Goal: Task Accomplishment & Management: Manage account settings

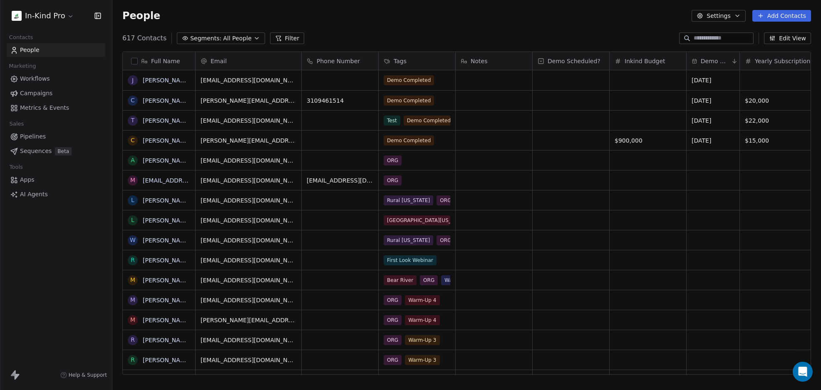
scroll to position [337, 702]
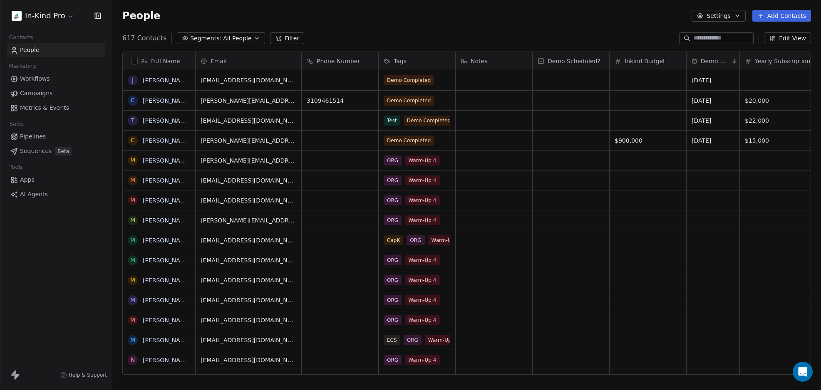
click at [718, 36] on input at bounding box center [723, 38] width 58 height 8
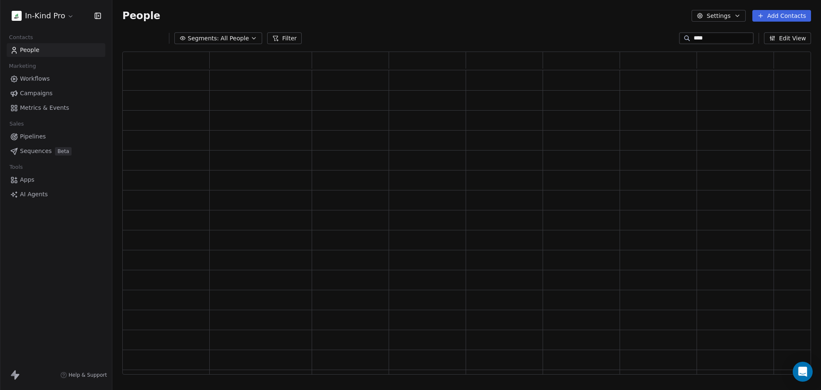
type input "*****"
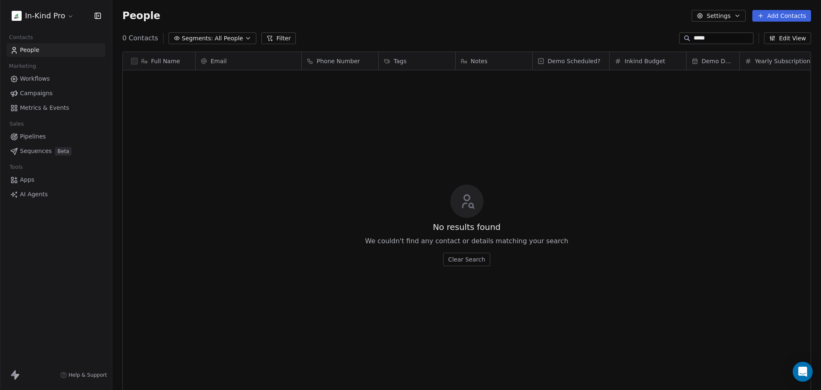
drag, startPoint x: 702, startPoint y: 39, endPoint x: 648, endPoint y: 38, distance: 54.5
click at [648, 38] on div "0 Contacts Segments: All People Filter ***** Edit View" at bounding box center [466, 38] width 709 height 13
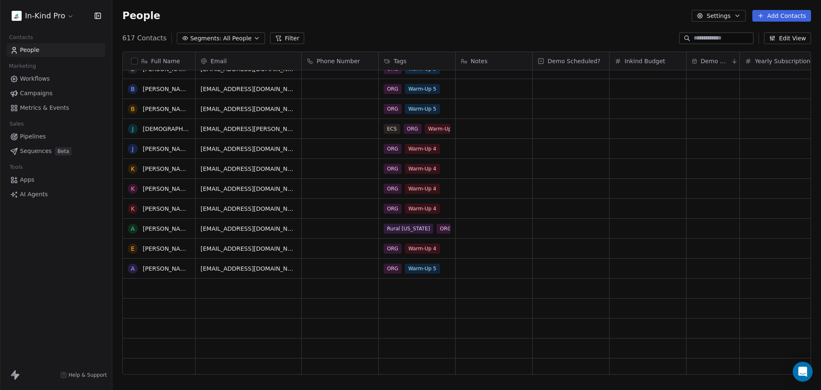
scroll to position [0, 0]
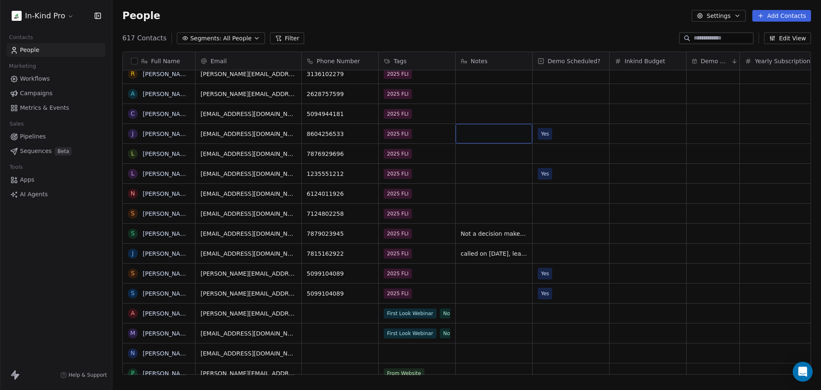
click at [498, 135] on div "grid" at bounding box center [494, 134] width 77 height 20
type textarea "**********"
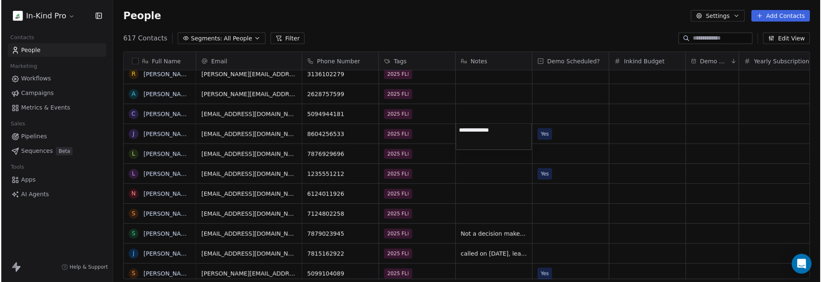
scroll to position [242, 702]
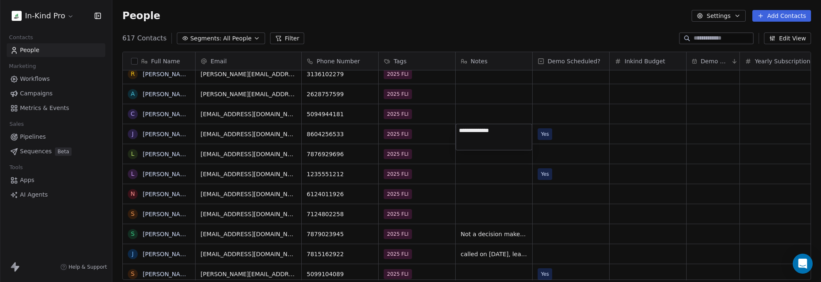
click at [636, 131] on html "In-Kind Pro Contacts People Marketing Workflows Campaigns Metrics & Events Sale…" at bounding box center [410, 141] width 821 height 282
click at [640, 135] on div "grid" at bounding box center [648, 134] width 77 height 20
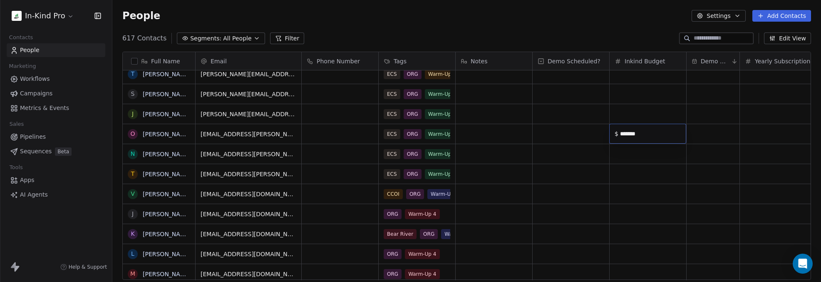
type input "*********"
click at [583, 130] on html "In-Kind Pro Contacts People Marketing Workflows Campaigns Metrics & Events Sale…" at bounding box center [410, 141] width 821 height 282
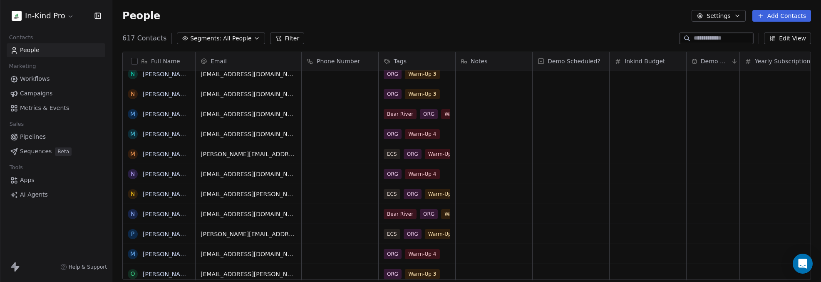
click at [693, 28] on div "People Settings Add Contacts" at bounding box center [466, 16] width 709 height 32
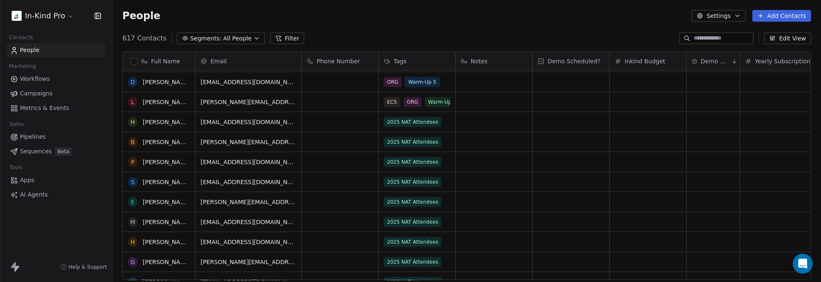
scroll to position [7190, 0]
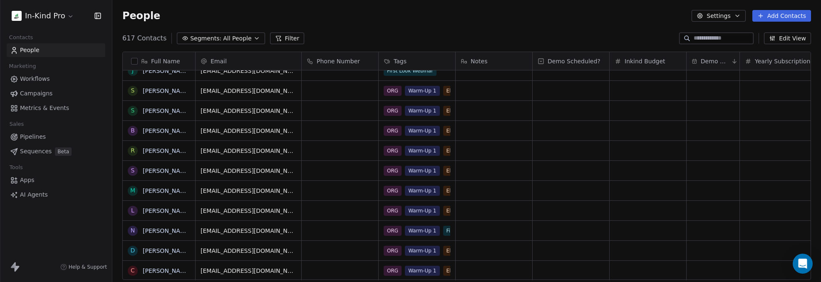
click at [253, 37] on icon "button" at bounding box center [256, 38] width 7 height 7
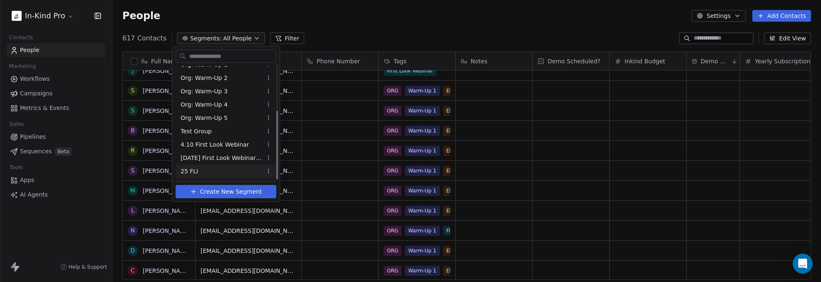
click at [210, 167] on div "25 FLI" at bounding box center [226, 170] width 101 height 13
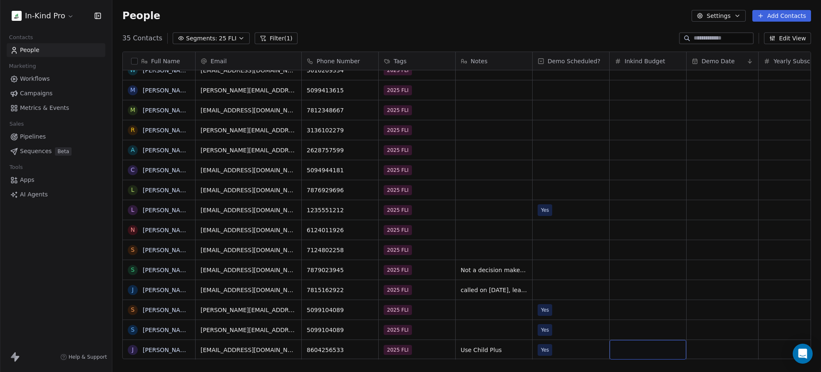
click at [632, 340] on div "grid" at bounding box center [648, 350] width 77 height 20
type input "*******"
click at [712, 337] on html "In-Kind Pro Contacts People Marketing Workflows Campaigns Metrics & Events Sale…" at bounding box center [410, 186] width 821 height 372
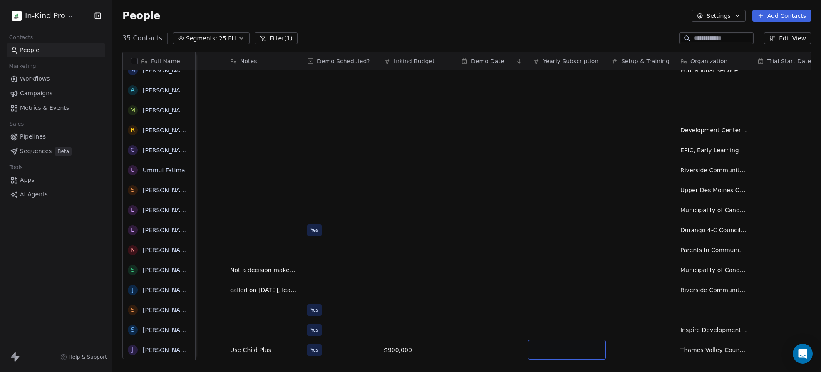
click at [555, 344] on div "grid" at bounding box center [567, 350] width 78 height 20
click at [553, 341] on input "***" at bounding box center [570, 343] width 67 height 6
drag, startPoint x: 556, startPoint y: 342, endPoint x: 535, endPoint y: 345, distance: 21.8
click at [535, 345] on div "$ ***" at bounding box center [567, 343] width 78 height 20
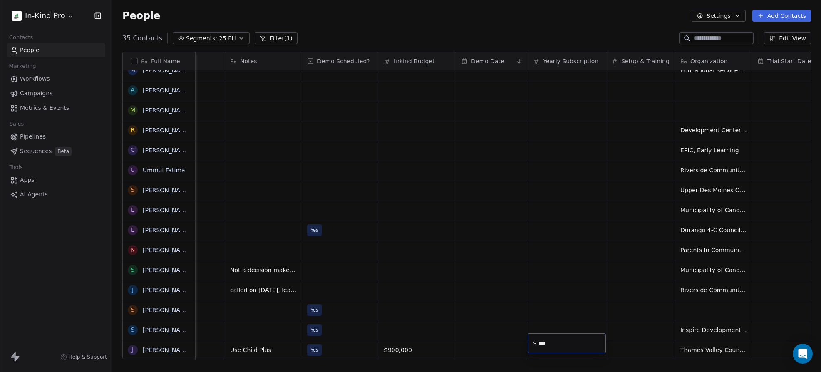
type input "*****"
click at [637, 345] on html "In-Kind Pro Contacts People Marketing Workflows Campaigns Metrics & Events Sale…" at bounding box center [410, 186] width 821 height 372
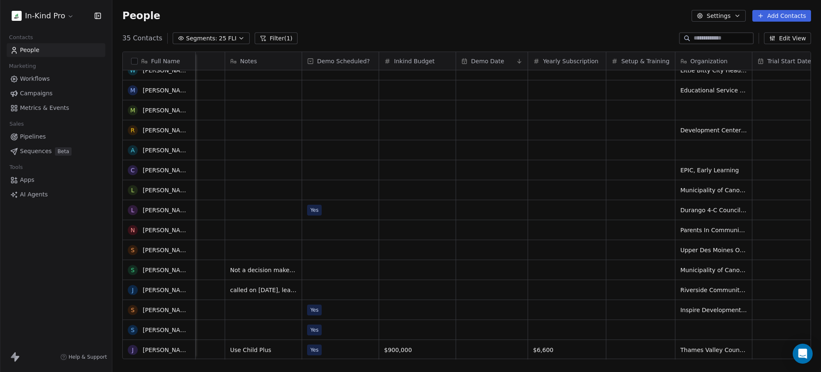
scroll to position [6, 231]
click at [477, 346] on div "grid" at bounding box center [492, 350] width 72 height 20
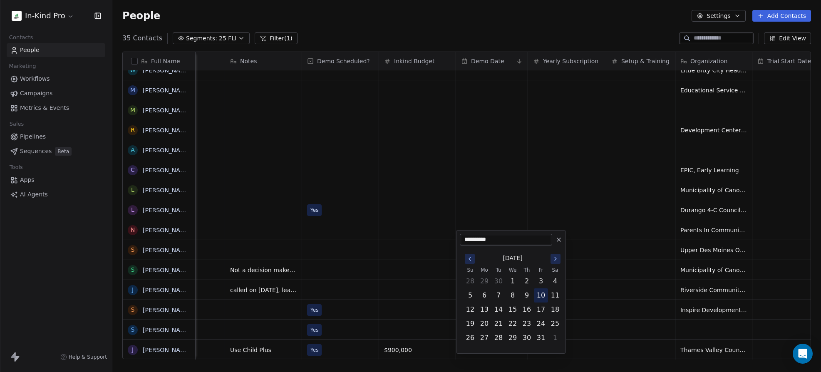
click at [541, 296] on button "10" at bounding box center [540, 295] width 13 height 13
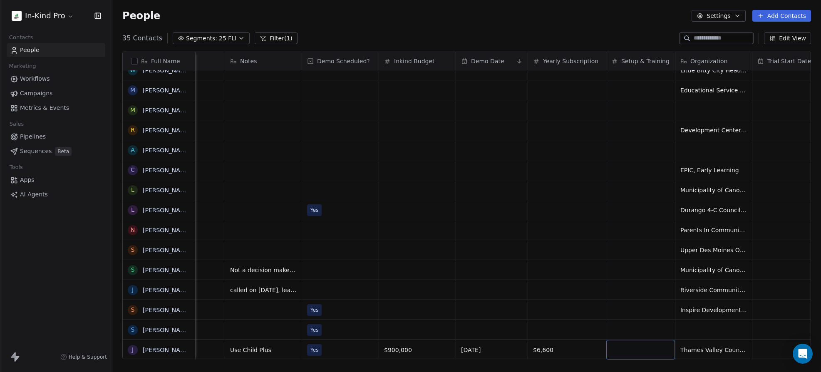
click at [627, 345] on div "grid" at bounding box center [640, 350] width 69 height 20
click at [627, 343] on div "grid" at bounding box center [640, 350] width 69 height 20
type input "*****"
click at [418, 343] on html "In-Kind Pro Contacts People Marketing Workflows Campaigns Metrics & Events Sale…" at bounding box center [410, 186] width 821 height 372
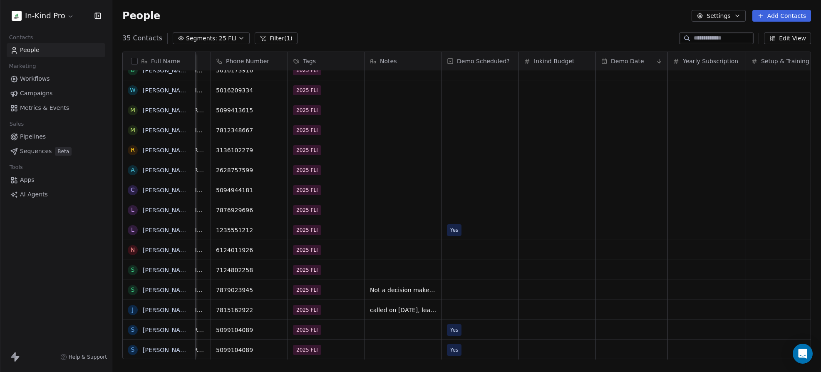
scroll to position [6, 0]
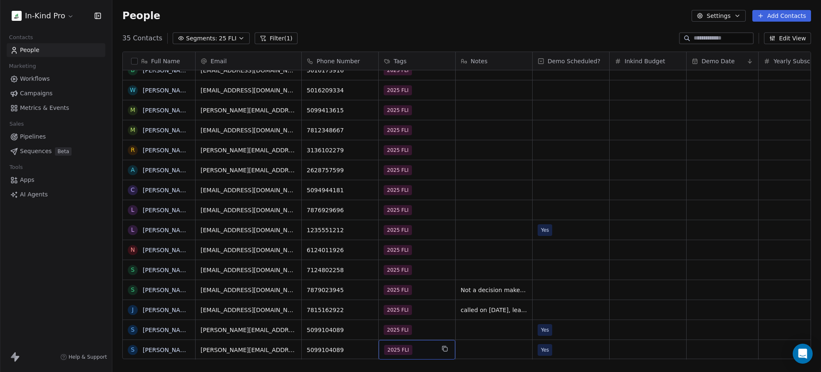
click at [427, 345] on div "2025 FLI" at bounding box center [409, 350] width 51 height 10
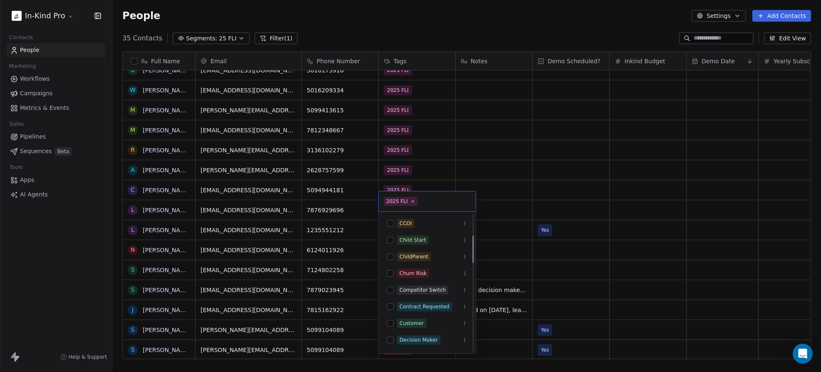
scroll to position [166, 0]
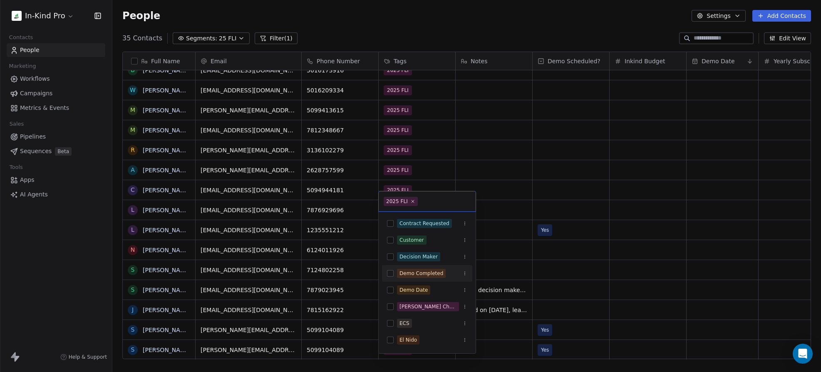
click at [391, 273] on button "Suggestions" at bounding box center [390, 273] width 7 height 7
click at [457, 25] on html "In-Kind Pro Contacts People Marketing Workflows Campaigns Metrics & Events Sale…" at bounding box center [410, 186] width 821 height 372
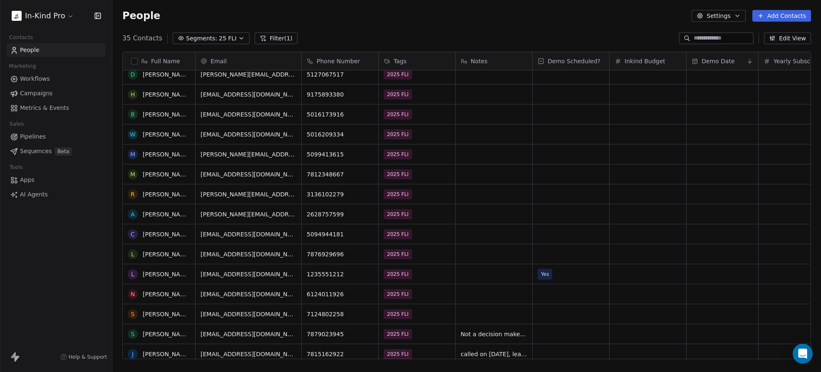
scroll to position [410, 0]
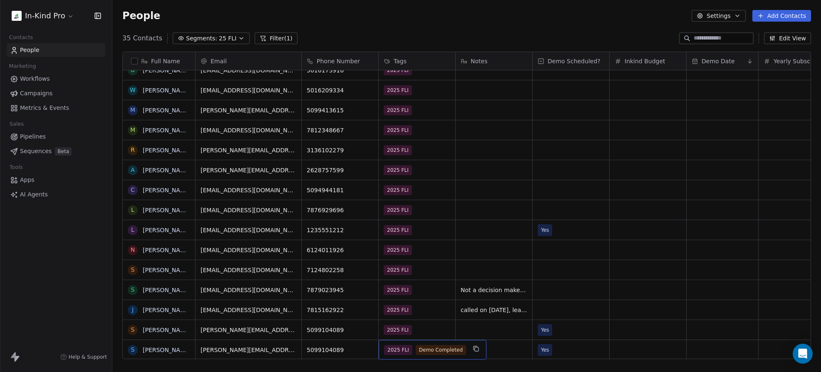
click at [416, 345] on span "Demo Completed" at bounding box center [441, 350] width 50 height 10
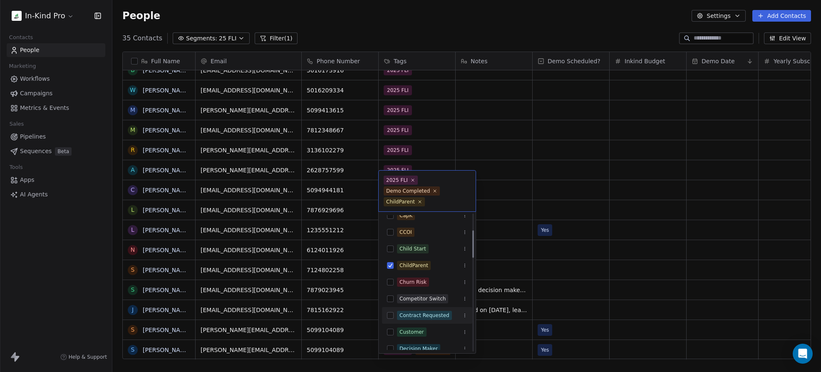
scroll to position [83, 0]
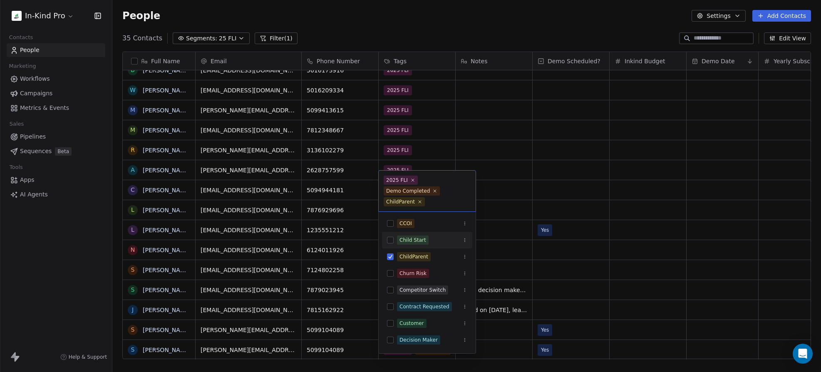
click at [535, 163] on html "In-Kind Pro Contacts People Marketing Workflows Campaigns Metrics & Events Sale…" at bounding box center [410, 186] width 821 height 372
click at [484, 186] on html "In-Kind Pro Contacts People Marketing Workflows Campaigns Metrics & Events Sale…" at bounding box center [410, 186] width 821 height 372
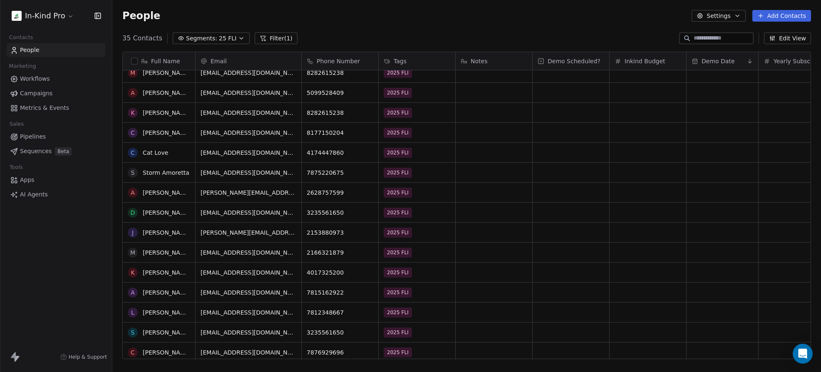
scroll to position [0, 0]
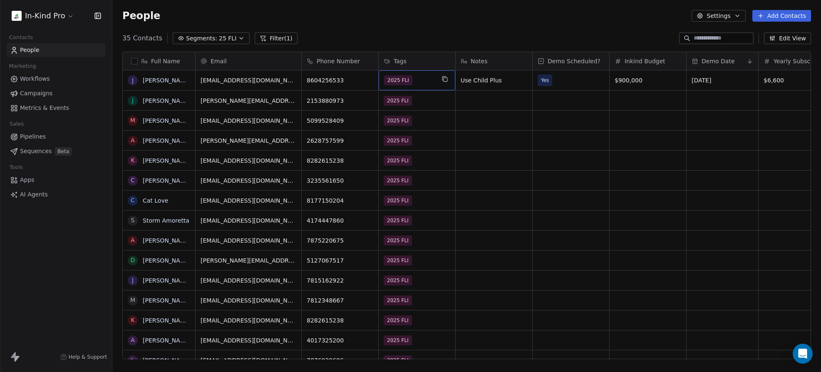
click at [427, 77] on div "2025 FLI" at bounding box center [409, 80] width 51 height 10
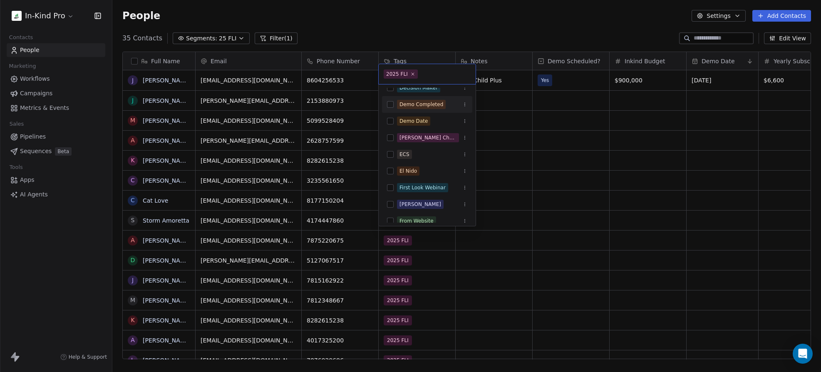
click at [392, 105] on button "Suggestions" at bounding box center [390, 104] width 7 height 7
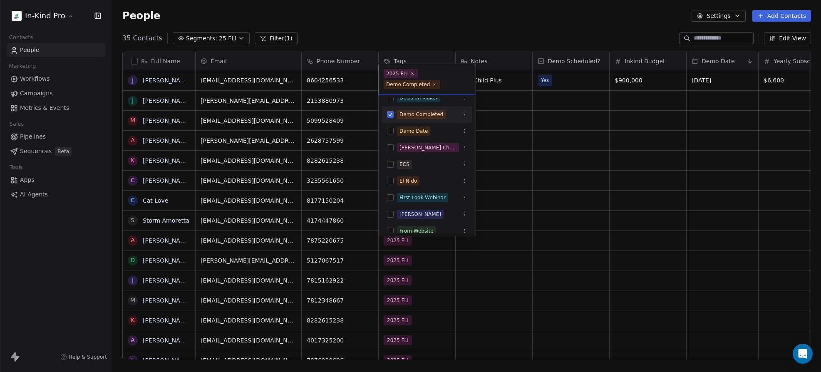
click at [531, 28] on html "In-Kind Pro Contacts People Marketing Workflows Campaigns Metrics & Events Sale…" at bounding box center [410, 186] width 821 height 372
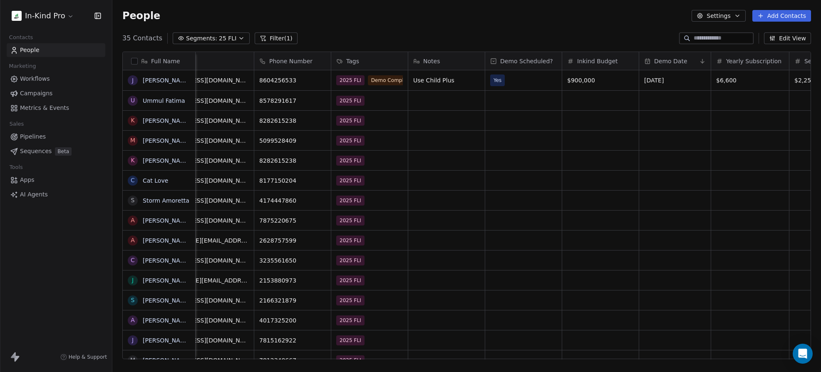
click at [220, 40] on span "25 FLI" at bounding box center [227, 38] width 17 height 9
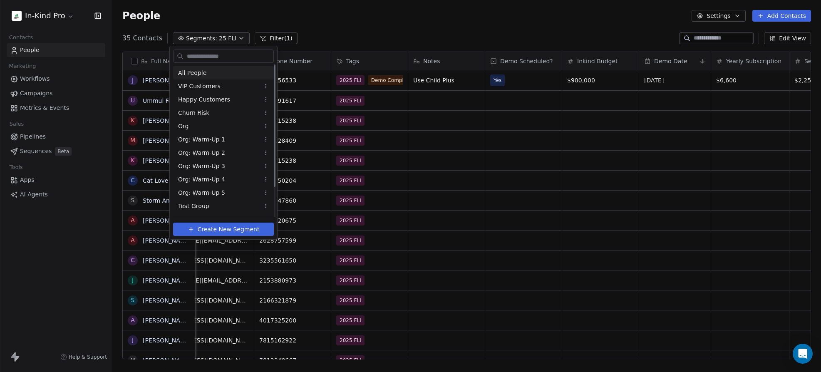
click at [201, 72] on span "All People" at bounding box center [192, 73] width 28 height 9
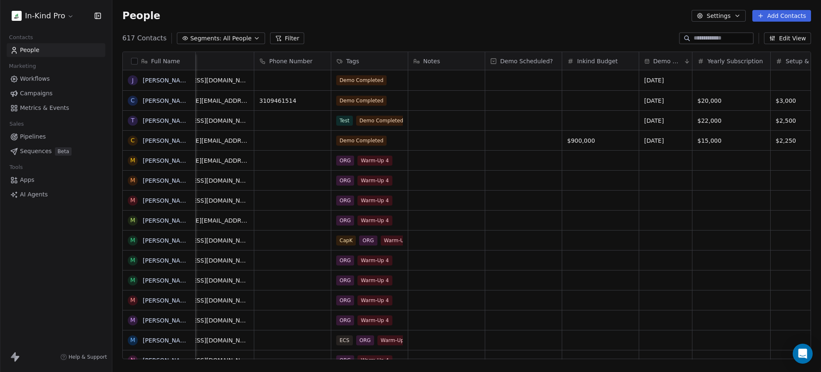
click at [277, 37] on button "Filter" at bounding box center [287, 38] width 35 height 12
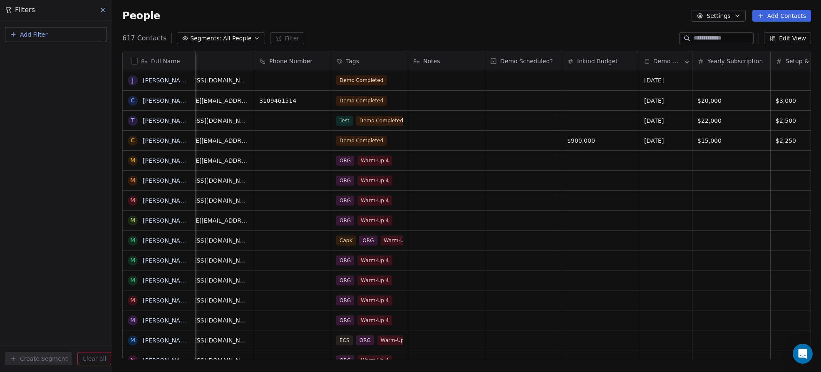
click at [25, 32] on span "Add Filter" at bounding box center [33, 34] width 27 height 9
click at [31, 54] on span "Contact properties" at bounding box center [41, 54] width 54 height 9
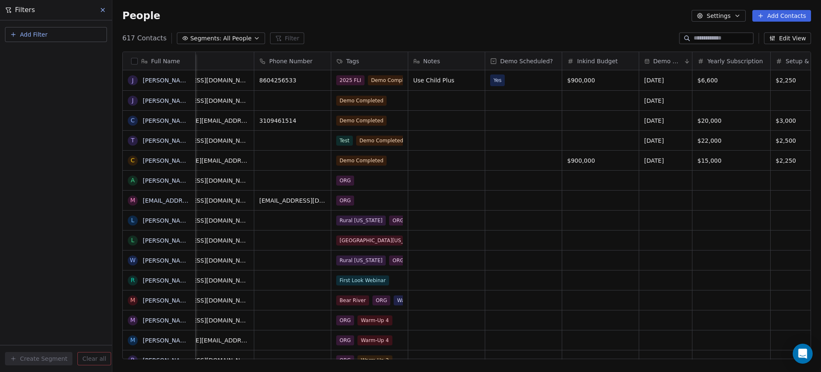
click at [54, 15] on html "In-Kind Pro Contacts People Marketing Workflows Campaigns Metrics & Events Sale…" at bounding box center [410, 186] width 821 height 372
click at [43, 34] on span "Add Filter" at bounding box center [33, 34] width 27 height 9
click at [54, 51] on span "Contact properties" at bounding box center [41, 54] width 54 height 9
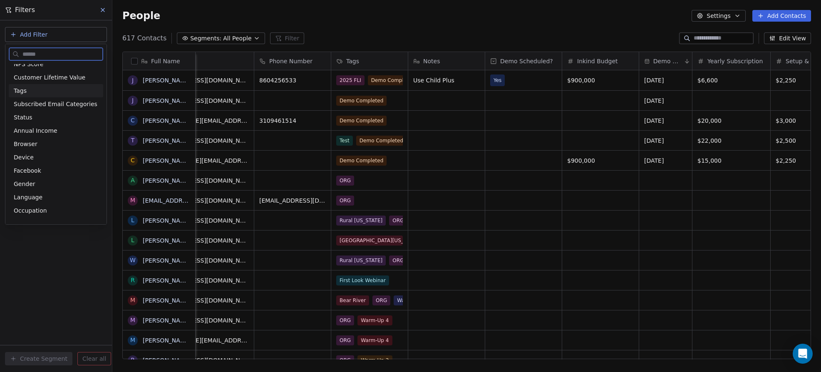
click at [22, 92] on span "Tags" at bounding box center [20, 91] width 13 height 8
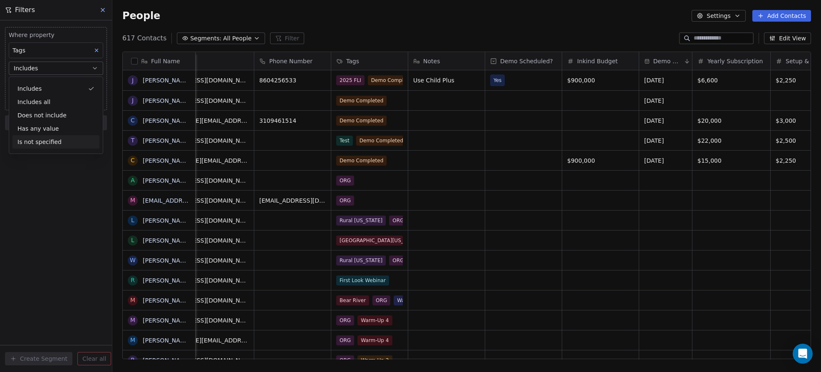
click at [63, 197] on div "Where property Tags Includes Select Tags Add filter to this group Add another f…" at bounding box center [56, 196] width 112 height 352
click at [42, 82] on body "In-Kind Pro Contacts People Marketing Workflows Campaigns Metrics & Events Sale…" at bounding box center [410, 186] width 821 height 372
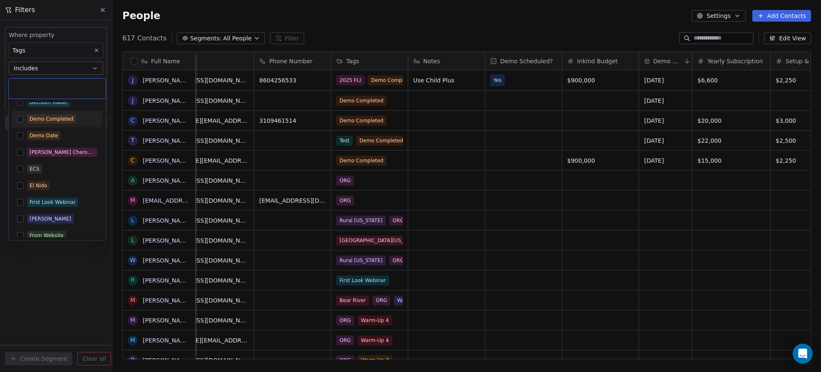
click at [20, 119] on button "Suggestions" at bounding box center [20, 119] width 7 height 7
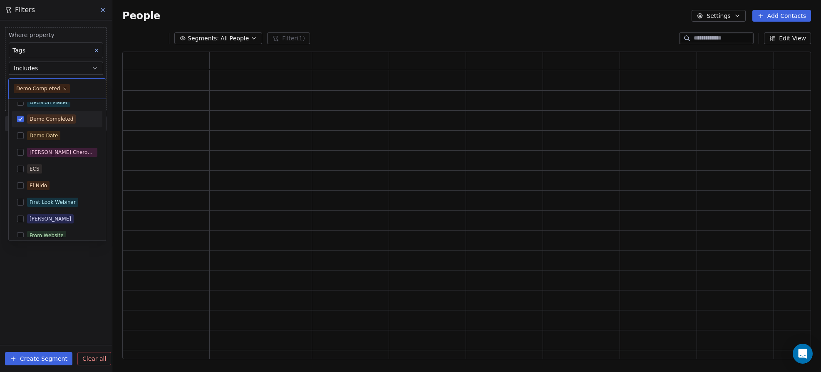
click at [176, 7] on html "In-Kind Pro Contacts People Marketing Workflows Campaigns Metrics & Events Sale…" at bounding box center [410, 186] width 821 height 372
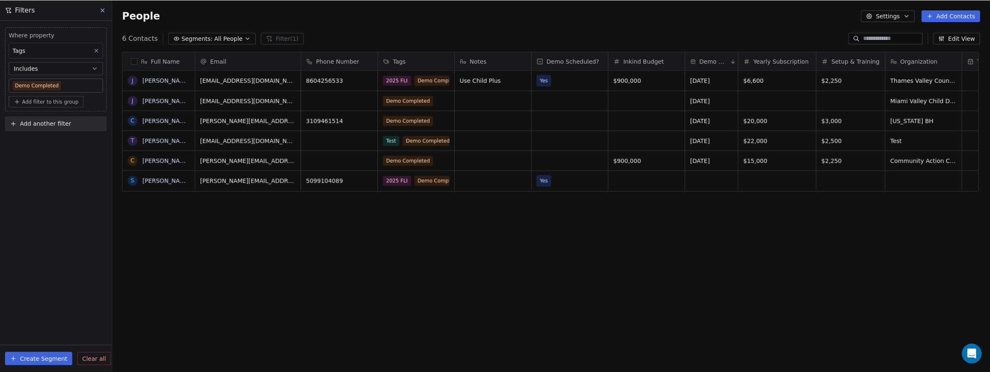
scroll to position [321, 872]
